Goal: Task Accomplishment & Management: Manage account settings

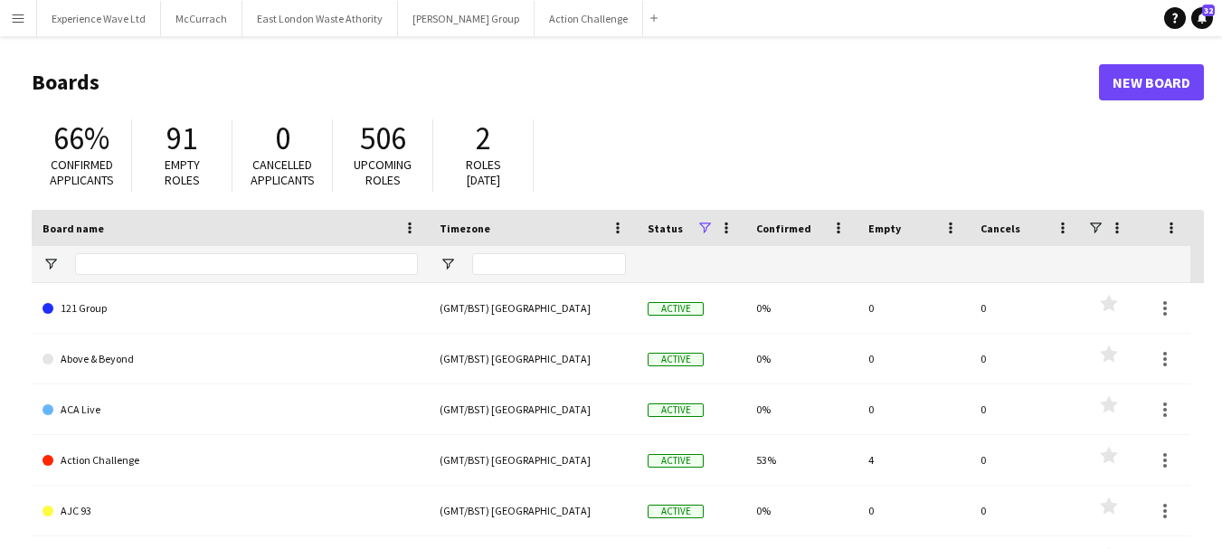
click at [15, 33] on button "Menu" at bounding box center [18, 18] width 36 height 36
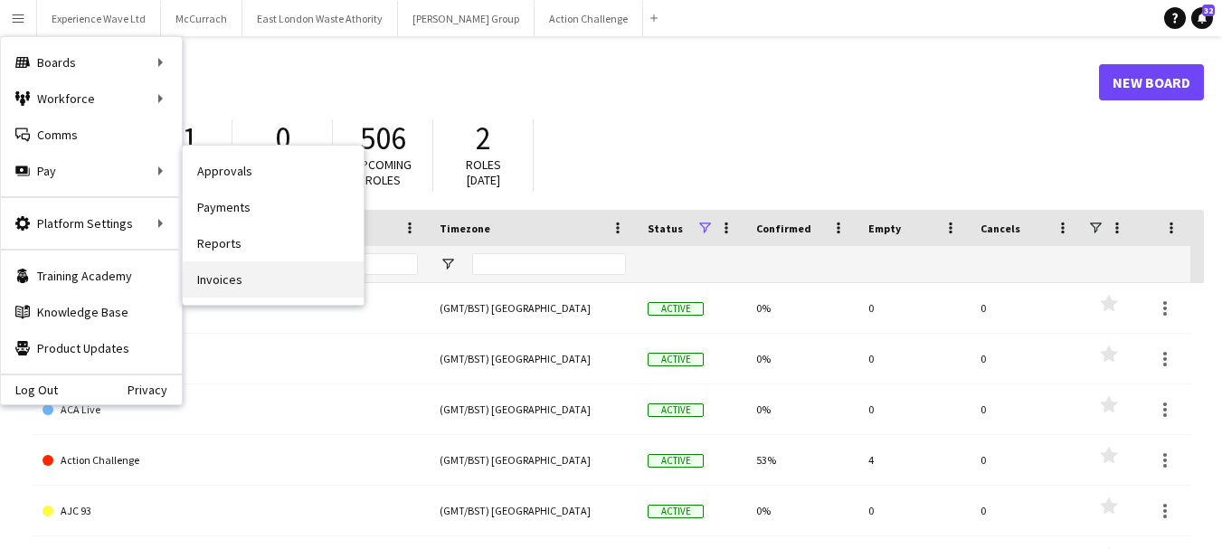
click at [245, 275] on link "Invoices" at bounding box center [273, 279] width 181 height 36
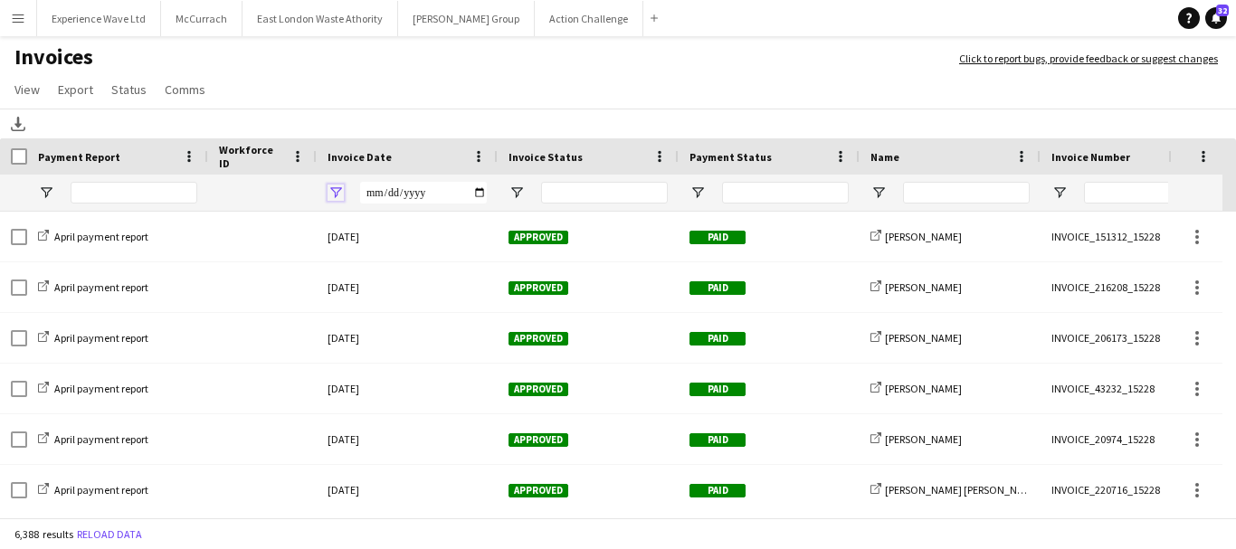
click at [327, 194] on span "Open Filter Menu" at bounding box center [335, 193] width 16 height 16
click at [455, 221] on span "Filtering operator" at bounding box center [461, 226] width 16 height 16
click at [408, 245] on input "Filter Value" at bounding box center [405, 256] width 140 height 22
type input "**********"
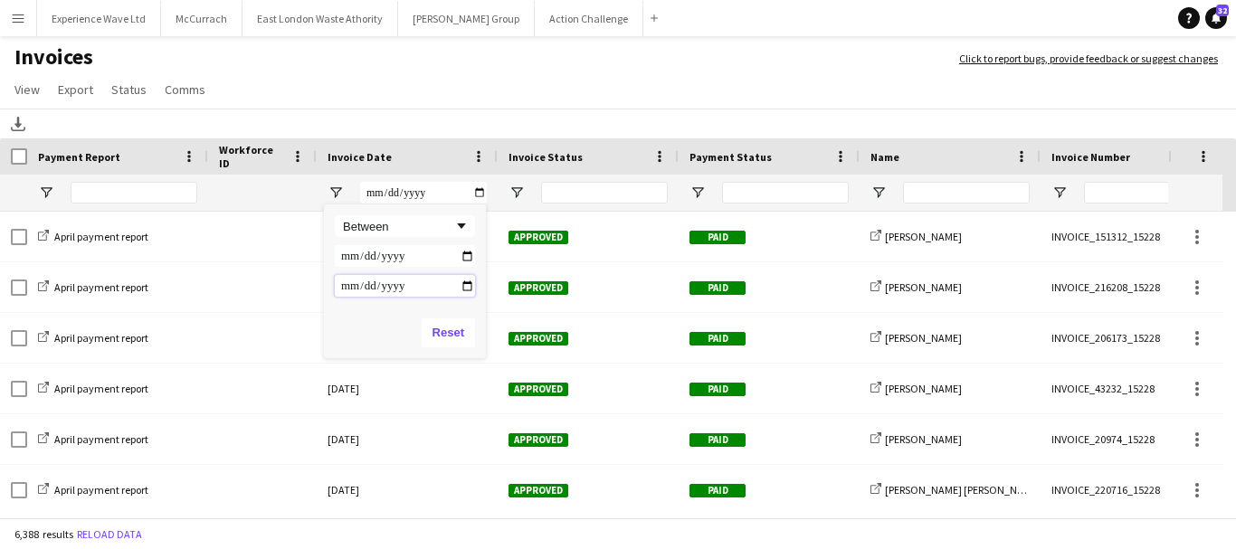
type input "**********"
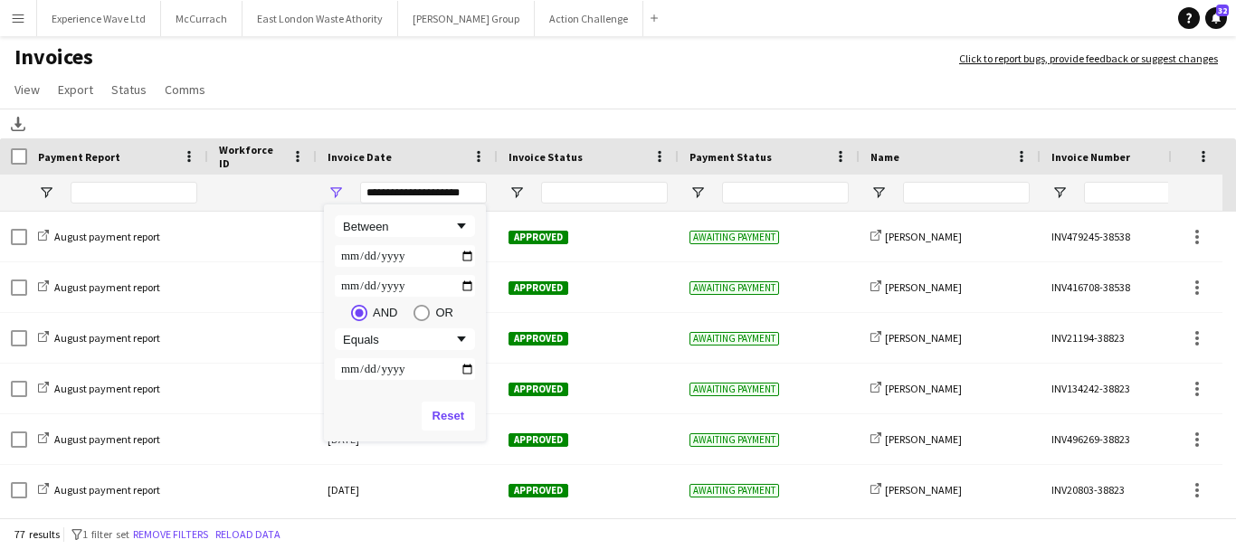
click at [552, 97] on app-page-menu "View Customise view Customise filters Reset Filters Reset View Reset All Export…" at bounding box center [618, 91] width 1236 height 34
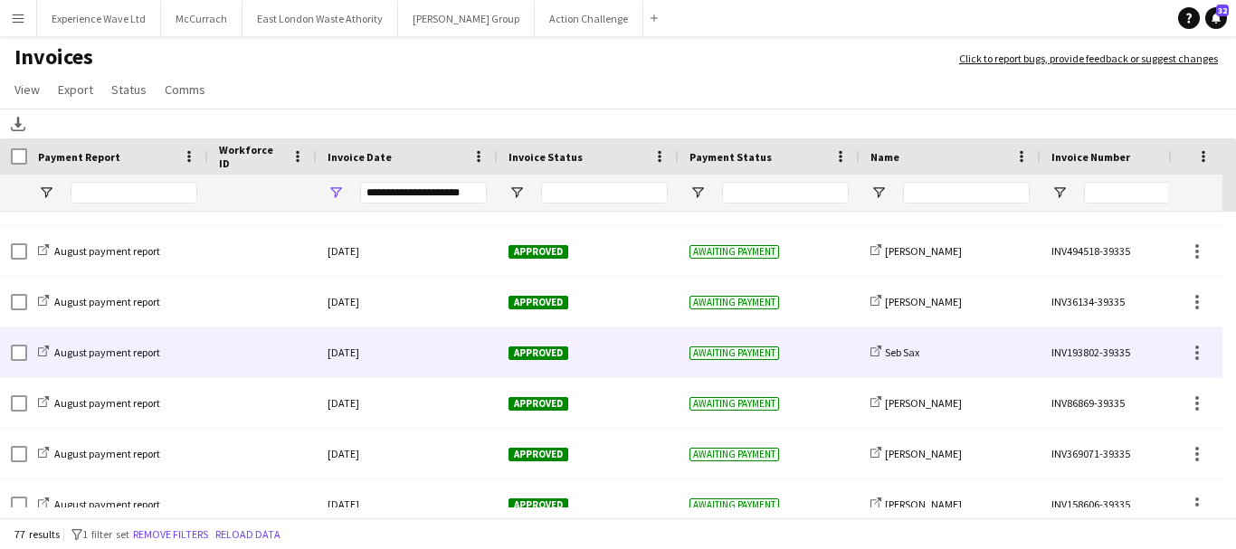
scroll to position [3605, 0]
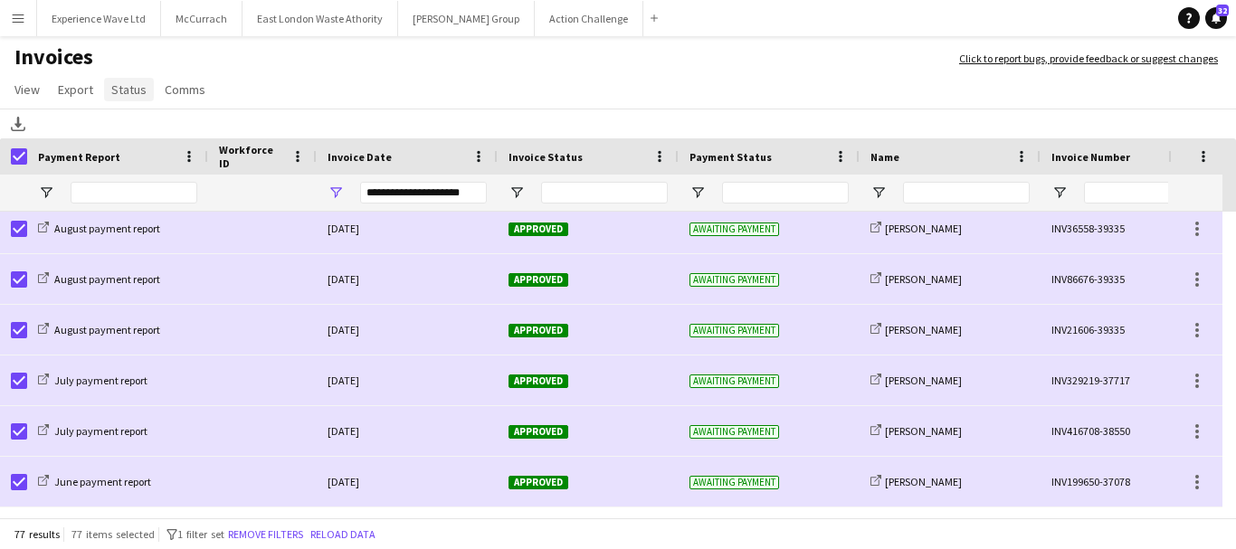
click at [131, 85] on span "Status" at bounding box center [128, 89] width 35 height 16
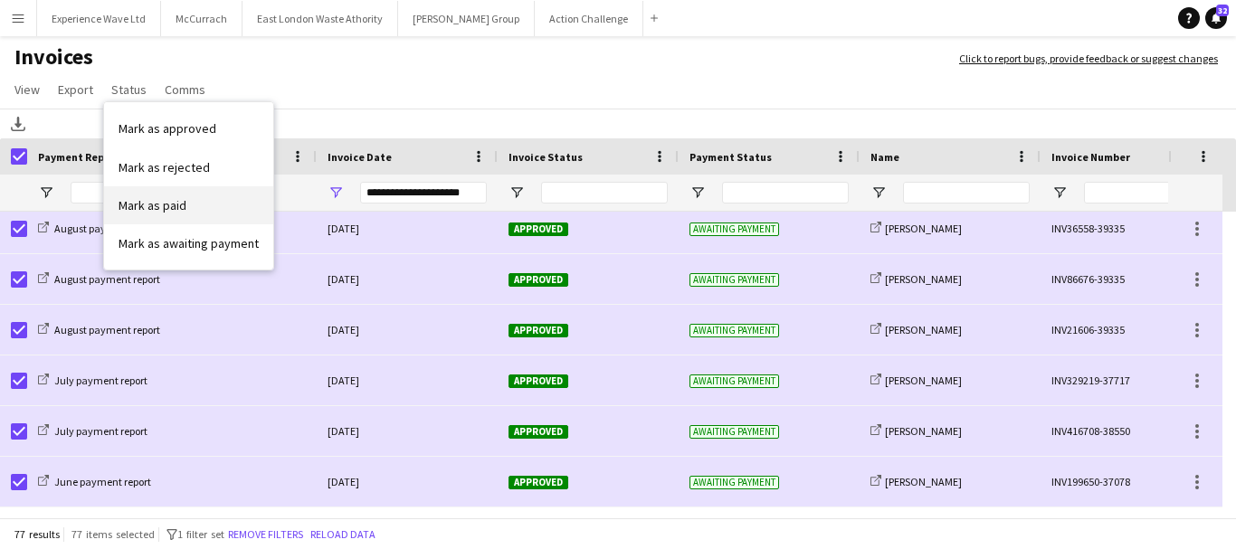
click at [154, 208] on span "Mark as paid" at bounding box center [153, 205] width 68 height 16
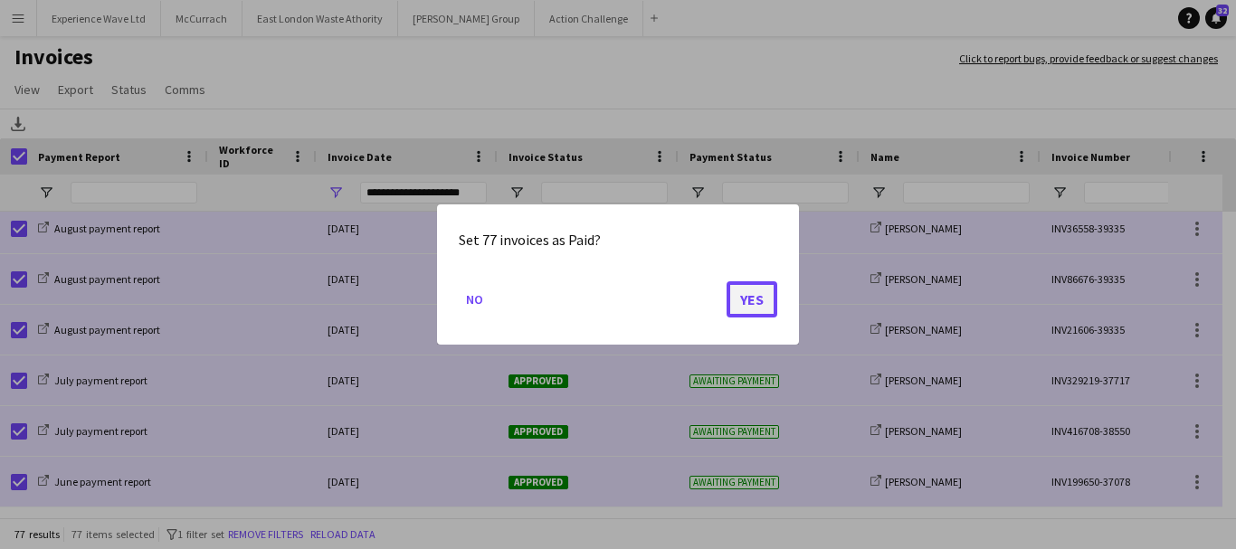
click at [767, 297] on button "Yes" at bounding box center [751, 299] width 51 height 36
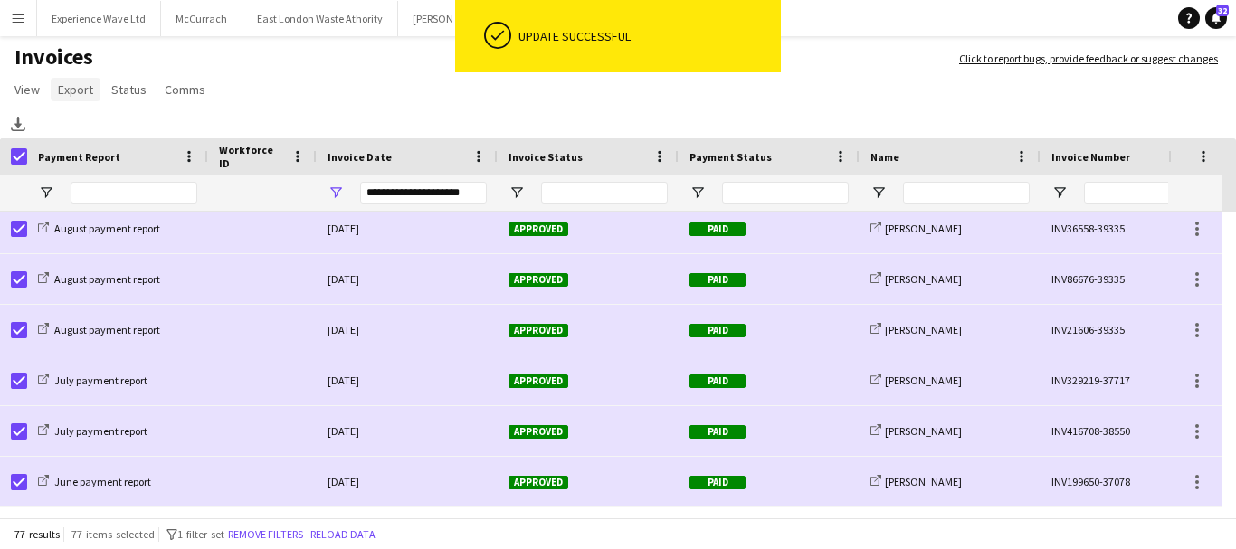
click at [80, 90] on span "Export" at bounding box center [75, 89] width 35 height 16
click at [121, 136] on span "Export as XLSX" at bounding box center [105, 128] width 79 height 16
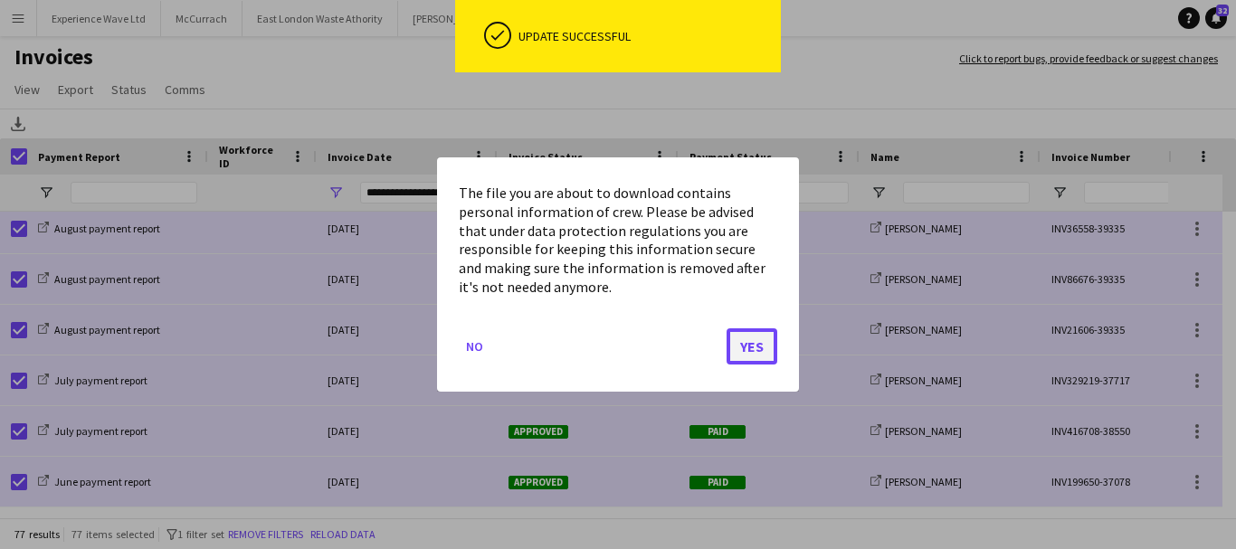
click at [745, 346] on button "Yes" at bounding box center [751, 346] width 51 height 36
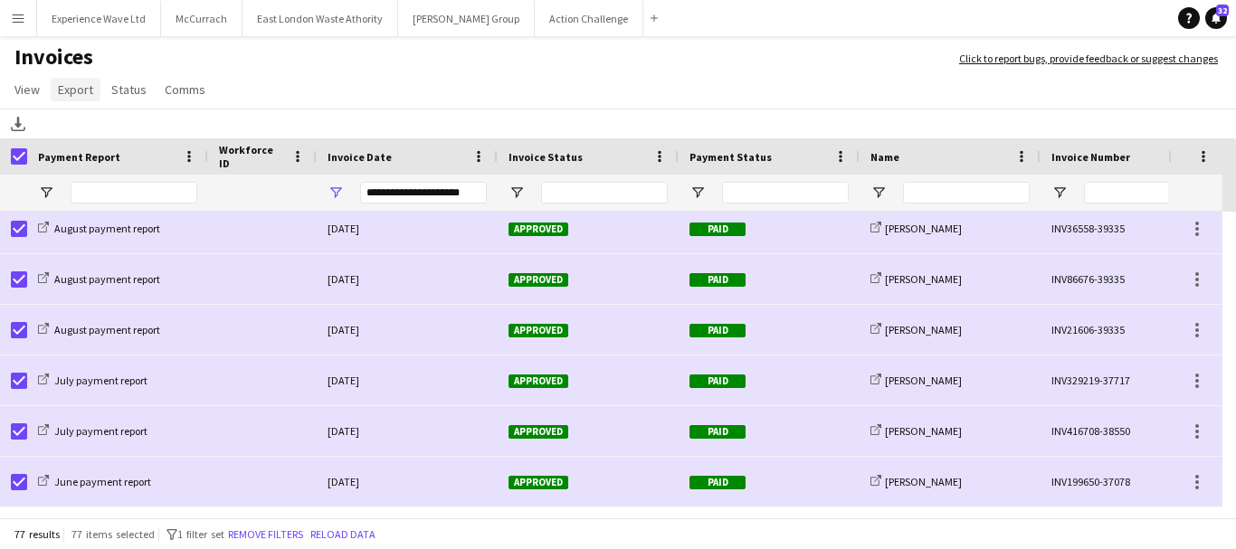
click at [68, 87] on span "Export" at bounding box center [75, 89] width 35 height 16
click at [146, 125] on link "Export as XLSX" at bounding box center [115, 128] width 127 height 38
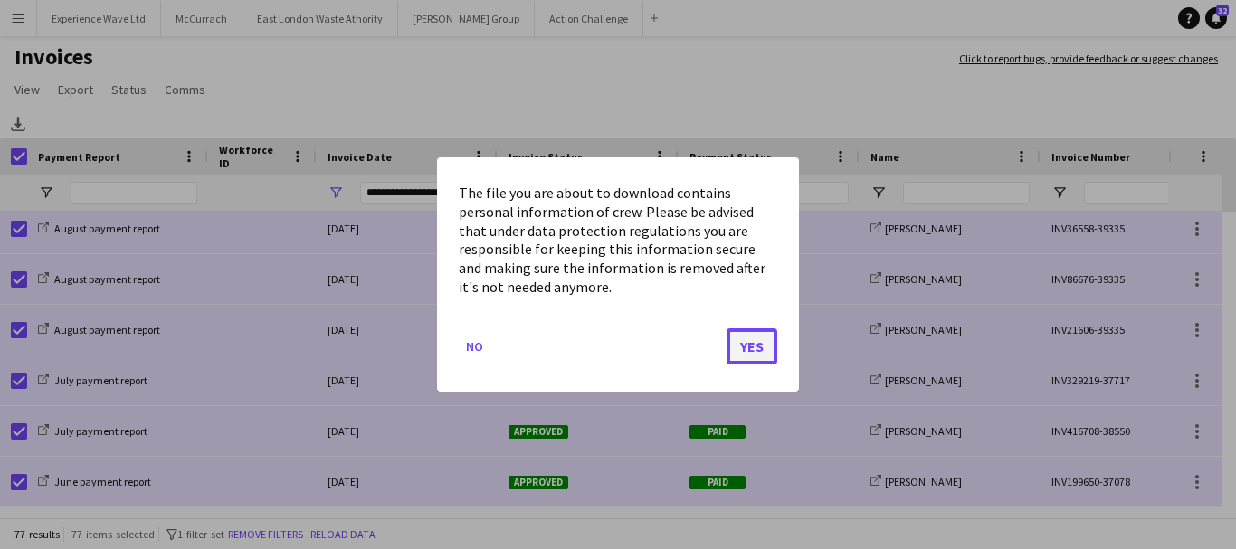
click at [766, 343] on button "Yes" at bounding box center [751, 346] width 51 height 36
